Goal: Find specific page/section: Find specific page/section

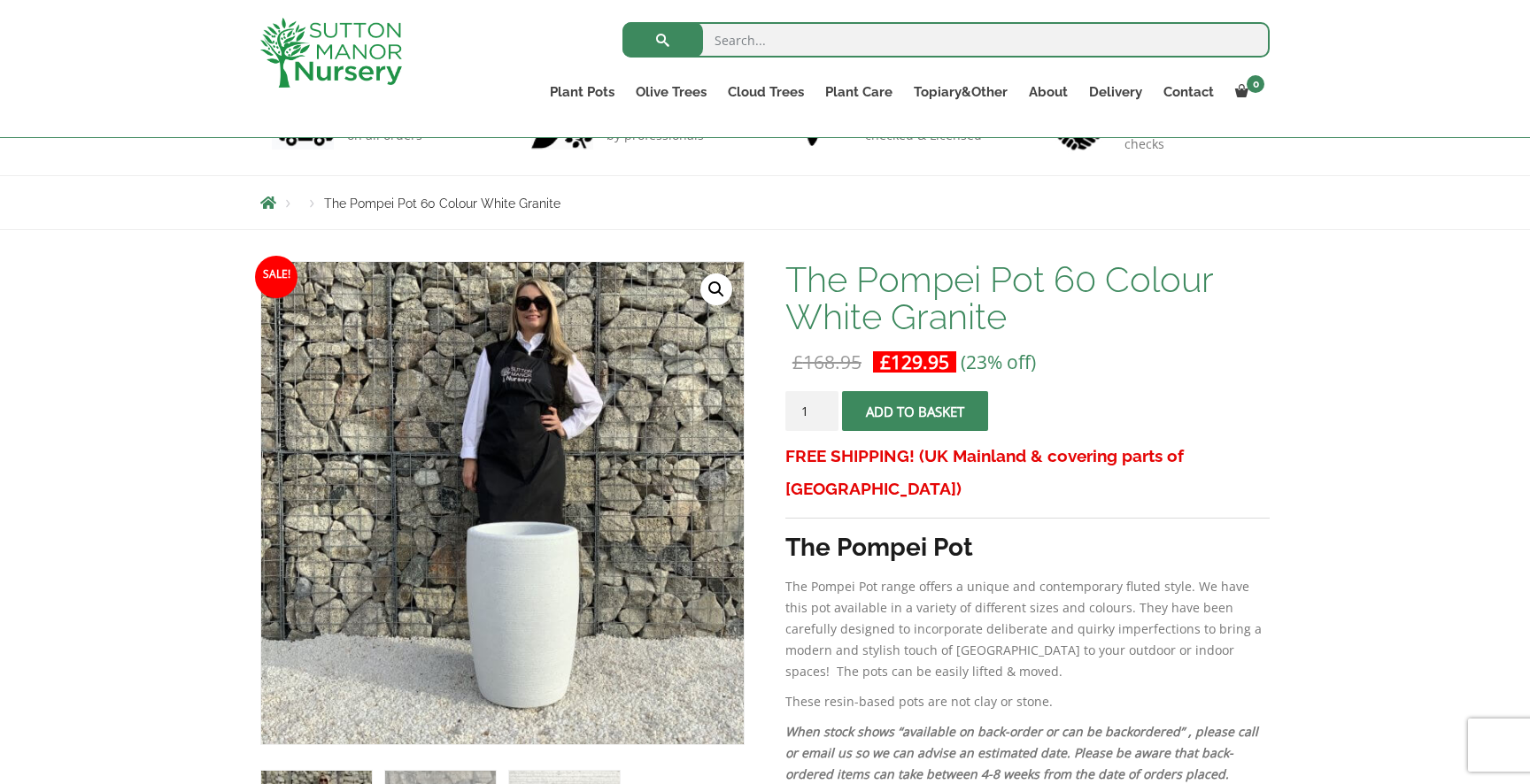
scroll to position [287, 0]
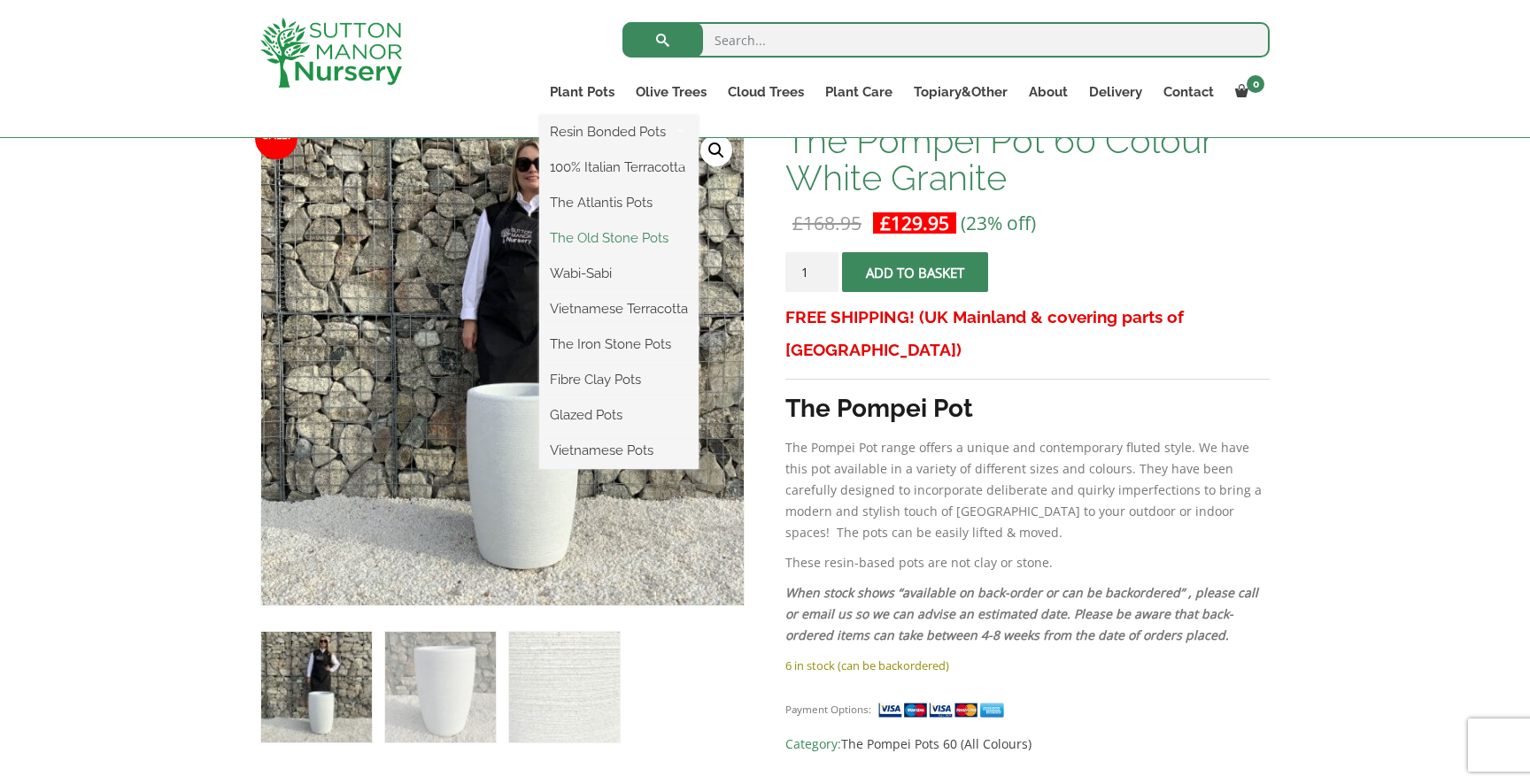
click at [621, 234] on link "The Old Stone Pots" at bounding box center [618, 237] width 160 height 26
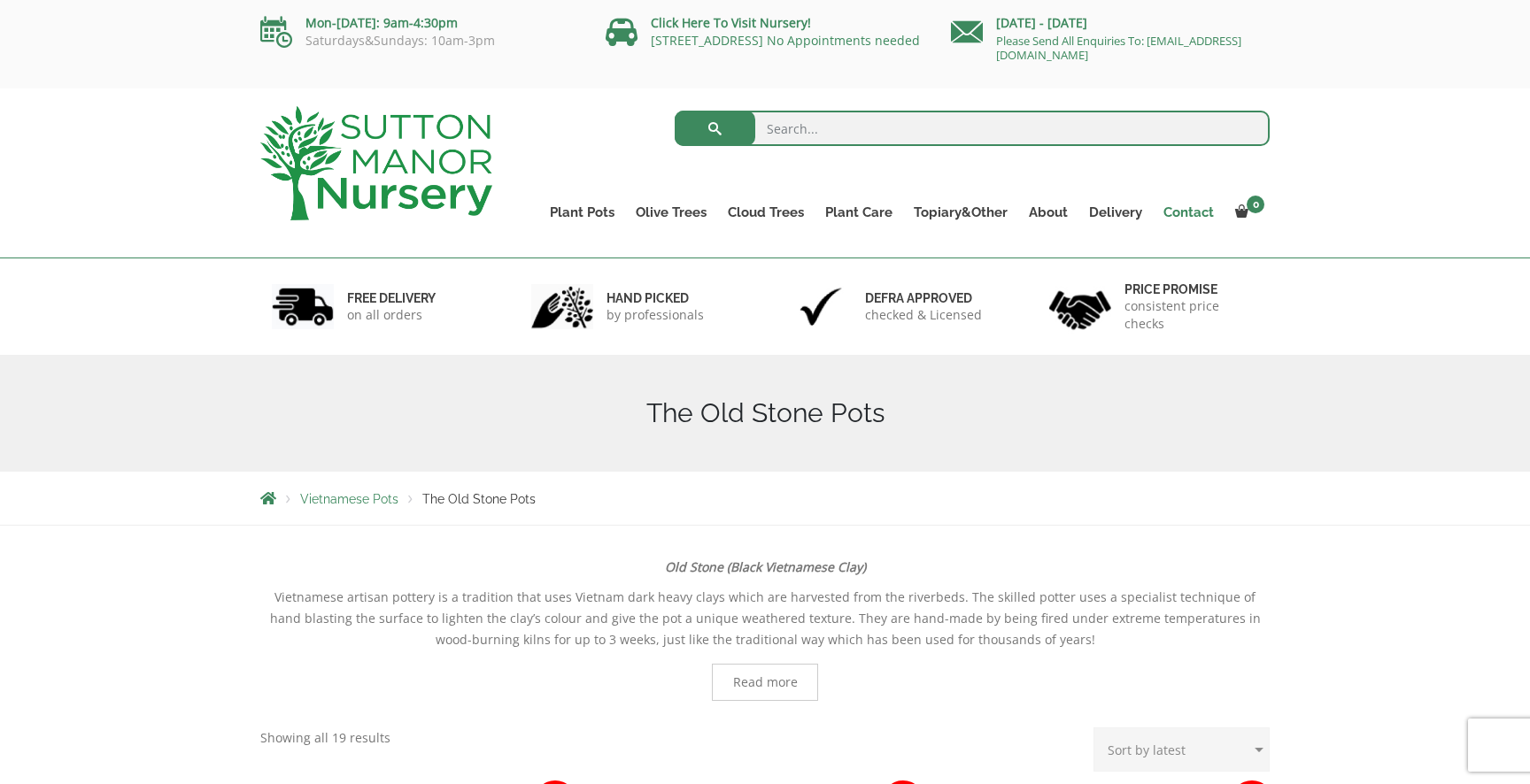
click at [1178, 208] on link "Contact" at bounding box center [1188, 212] width 72 height 24
